Goal: Information Seeking & Learning: Learn about a topic

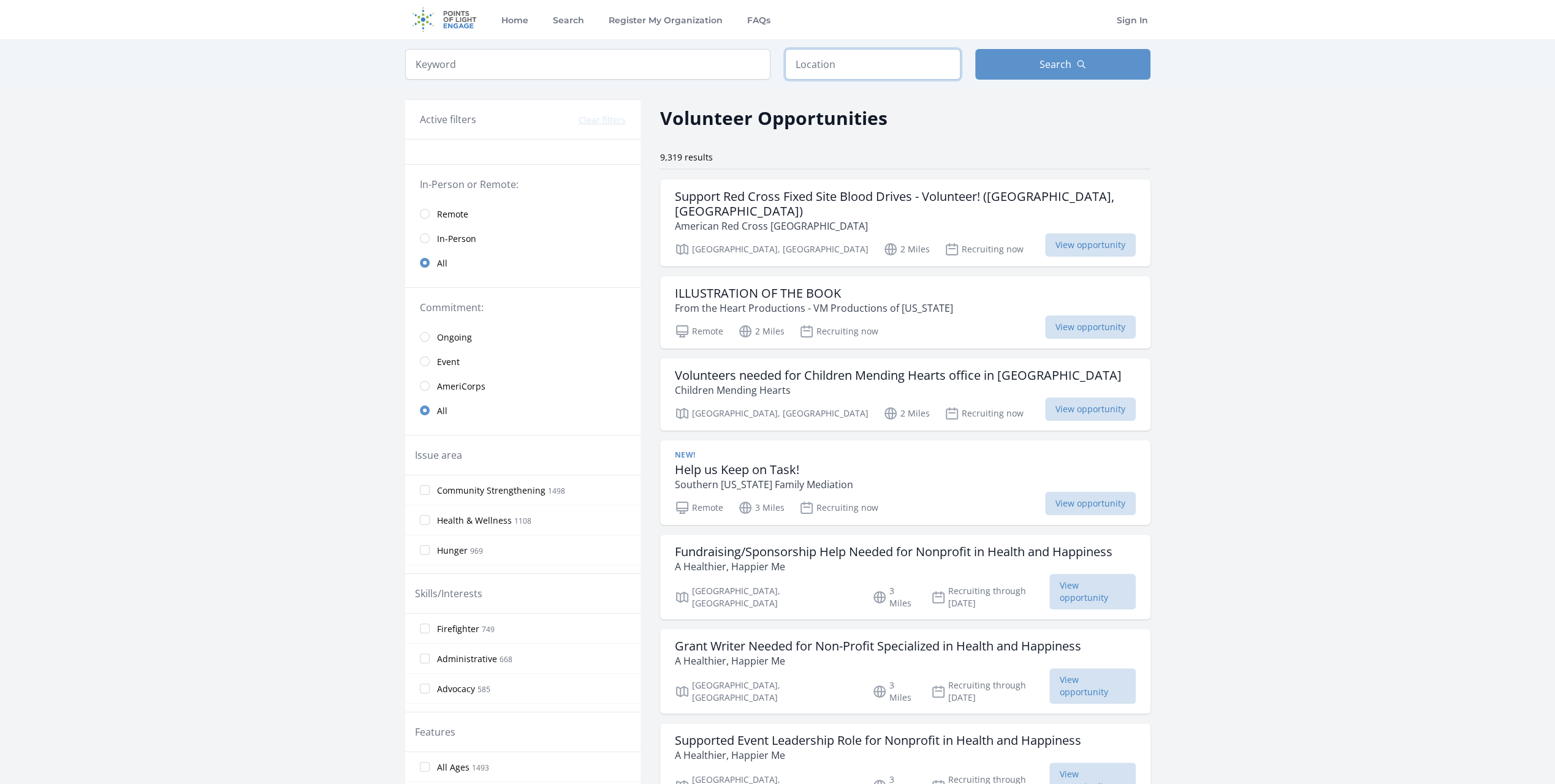
click at [862, 69] on input "text" at bounding box center [873, 64] width 175 height 30
type input "Yorba Linda, CA 92886, USA"
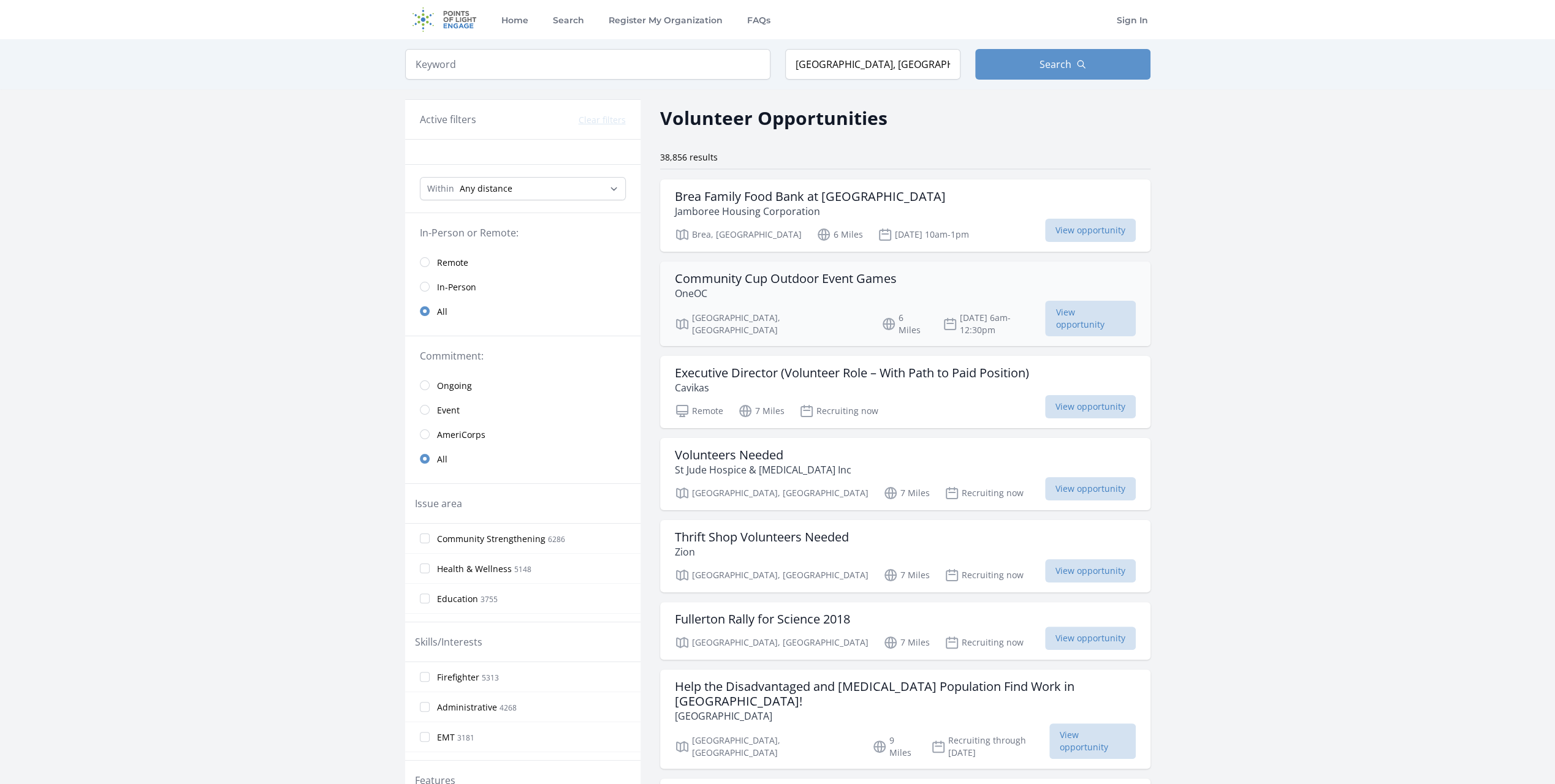
click at [1009, 308] on div "Fullerton, CA 6 Miles Oct 11th 6am-12:30pm View opportunity" at bounding box center [905, 320] width 461 height 30
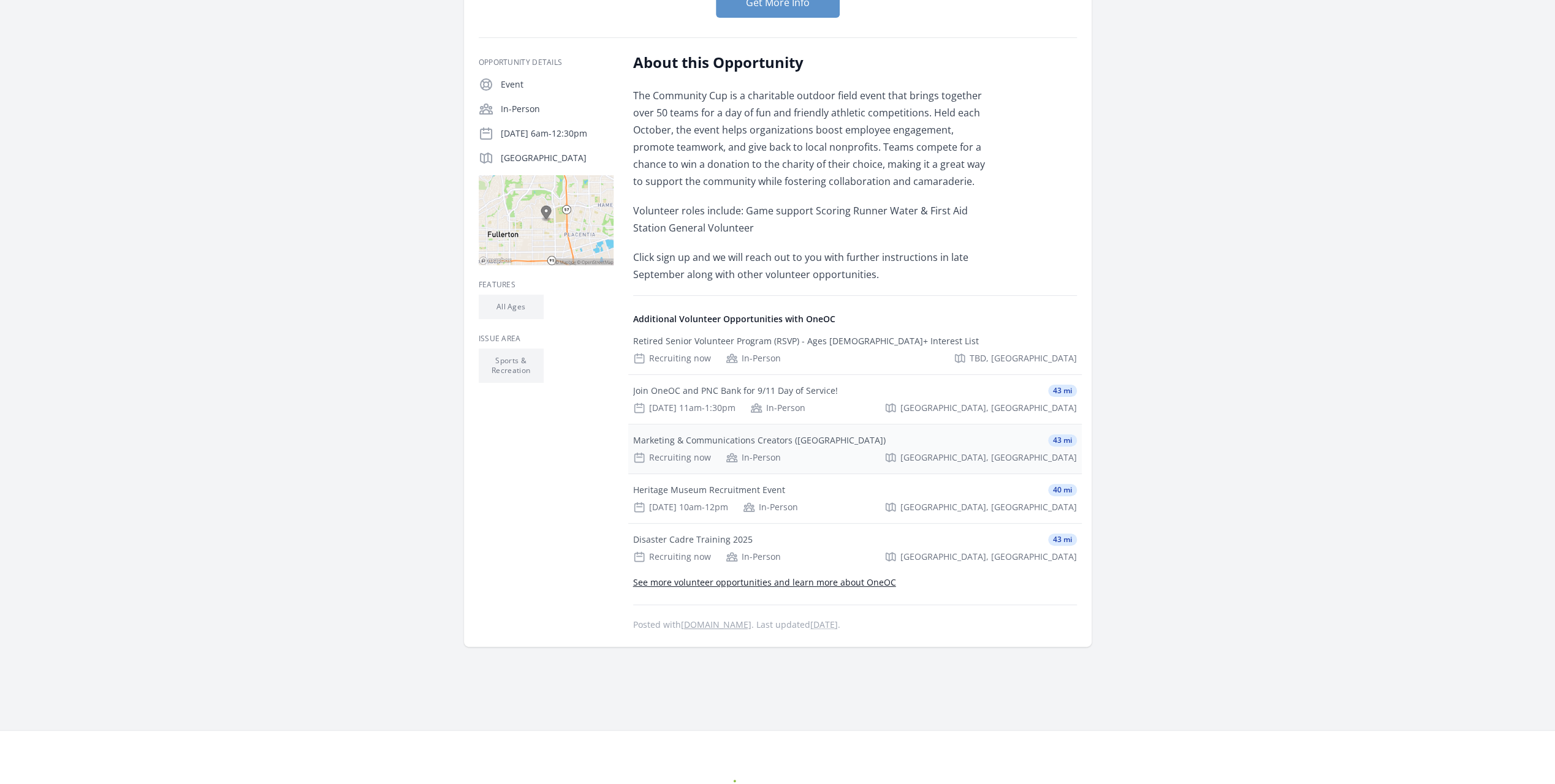
scroll to position [61, 0]
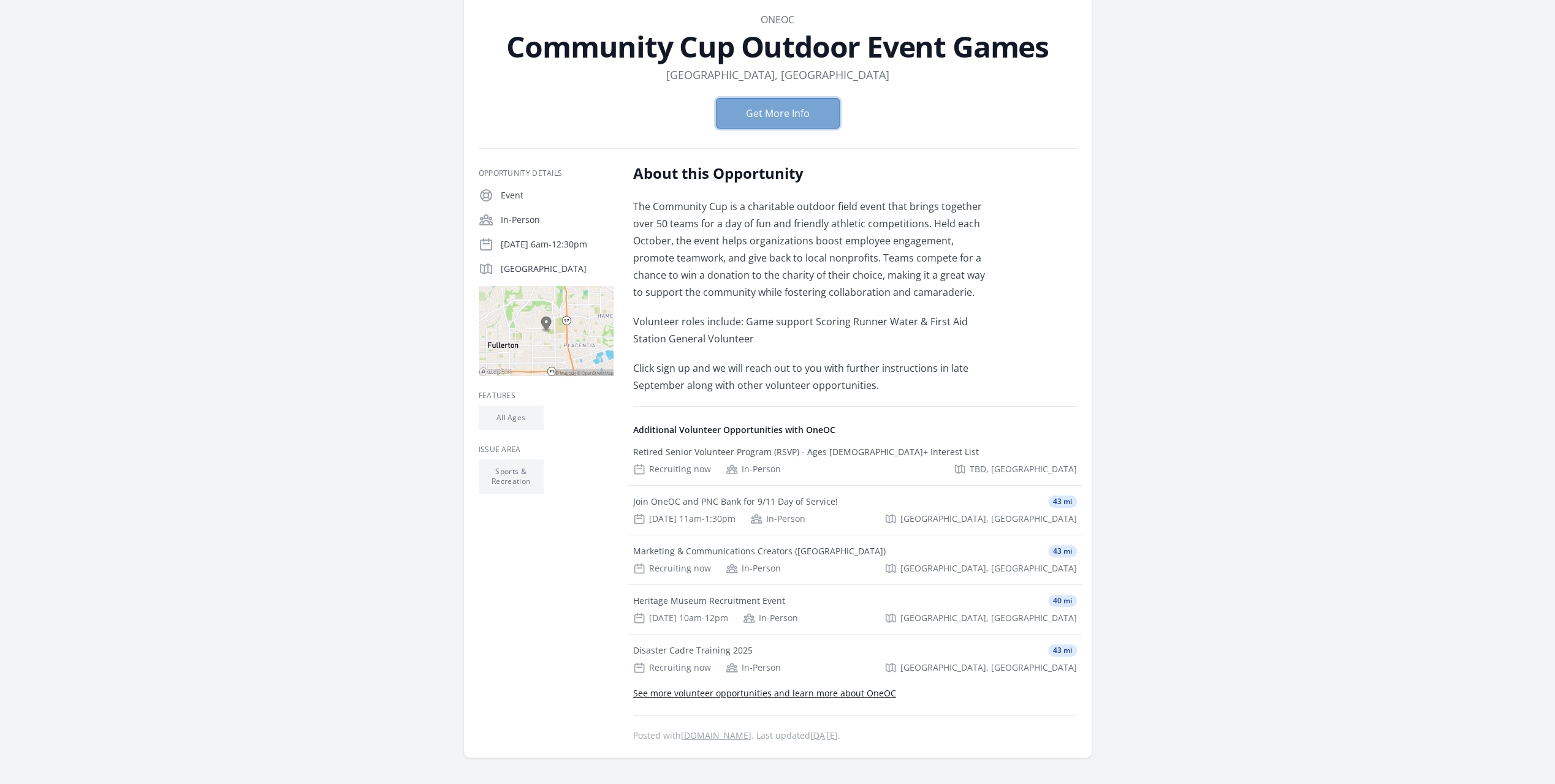
click at [787, 111] on button "Get More Info" at bounding box center [778, 113] width 124 height 30
